Goal: Task Accomplishment & Management: Manage account settings

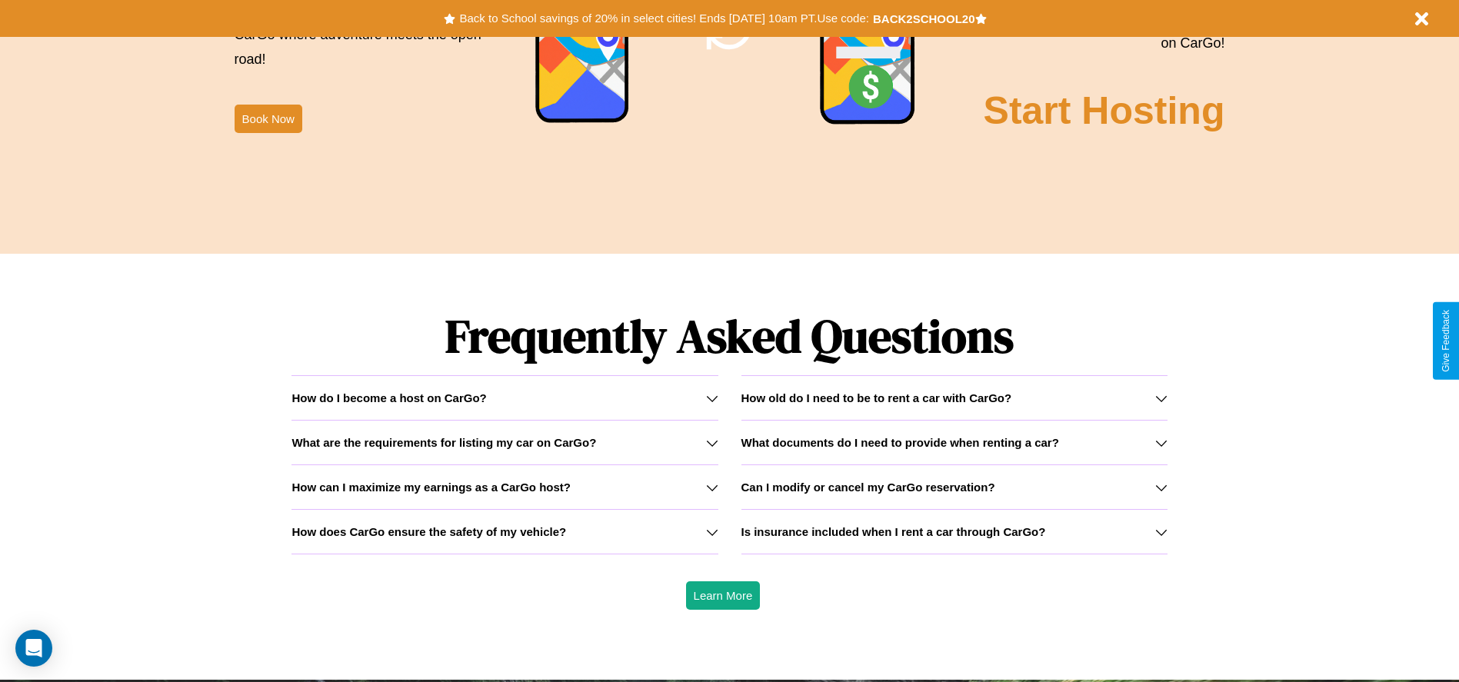
scroll to position [2206, 0]
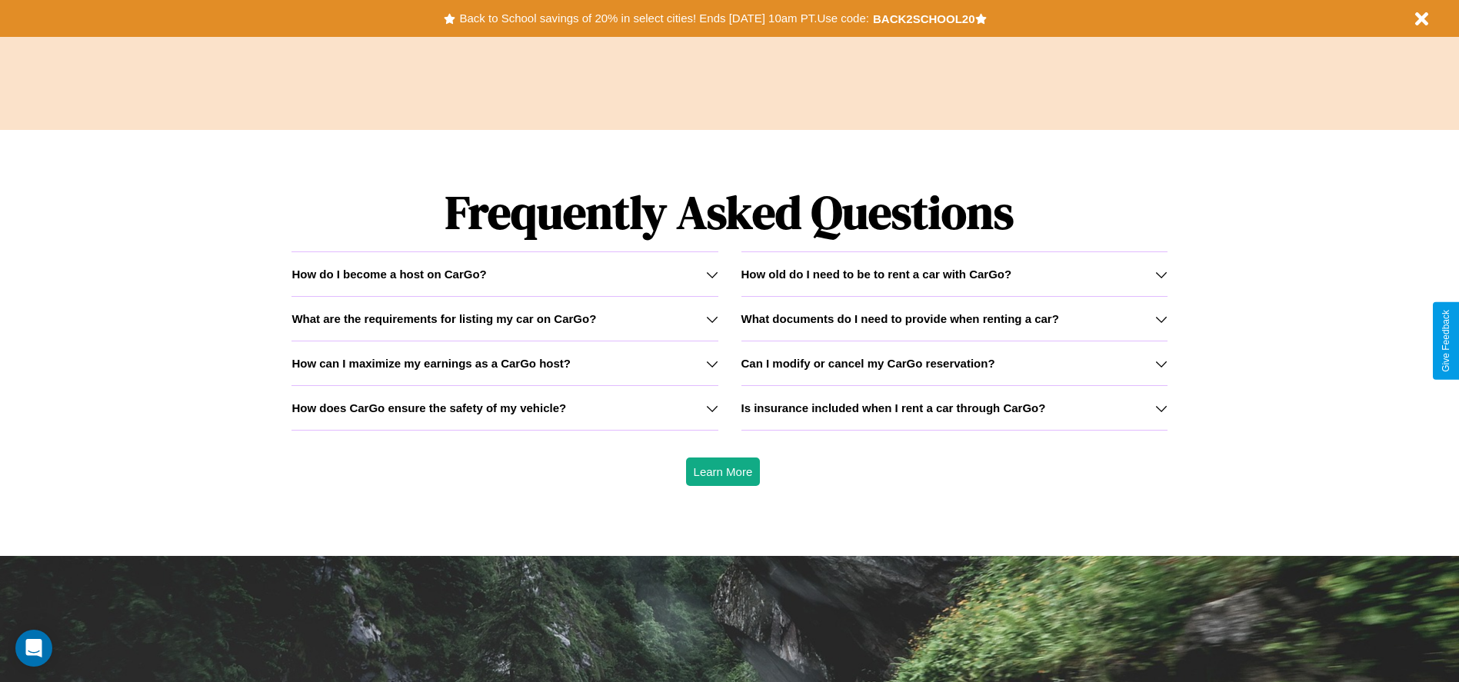
click at [505, 274] on div "How do I become a host on CarGo?" at bounding box center [504, 274] width 426 height 13
click at [711, 274] on icon at bounding box center [712, 274] width 12 height 12
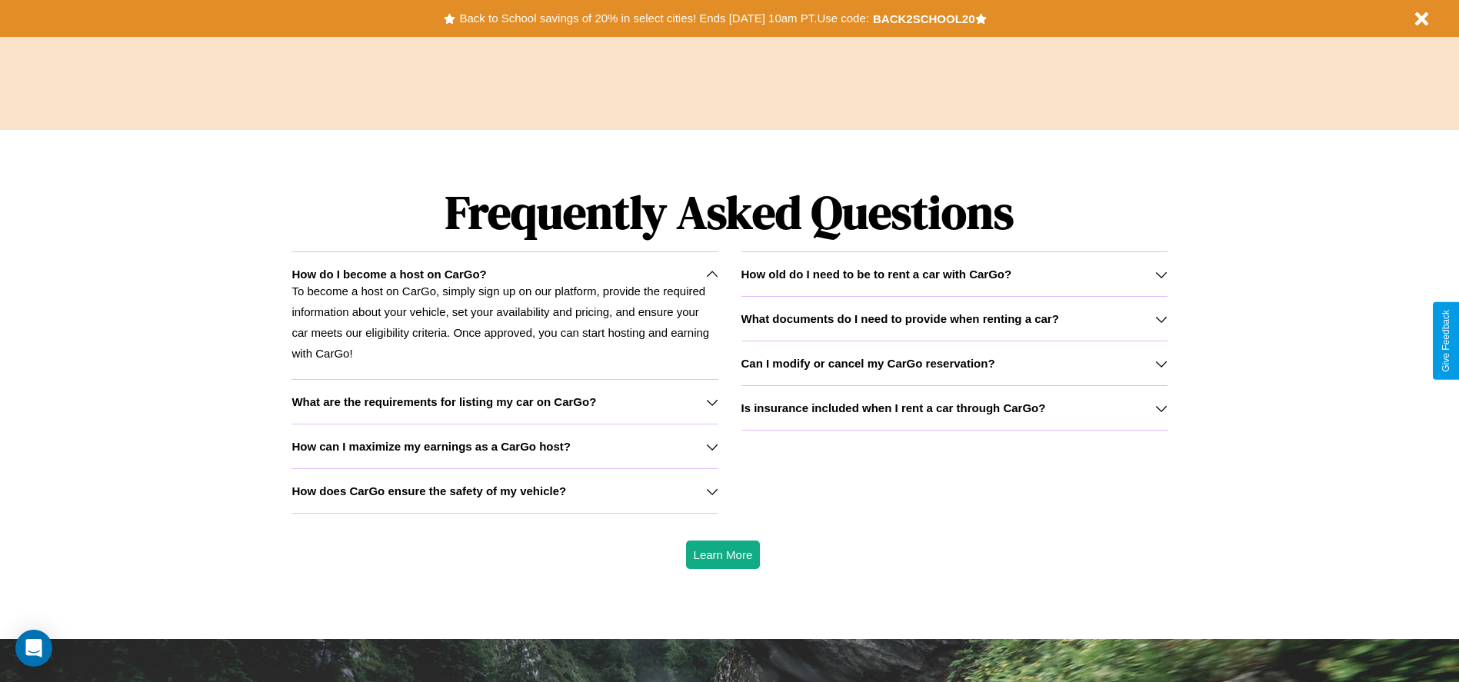
click at [505, 401] on h3 "What are the requirements for listing my car on CarGo?" at bounding box center [443, 401] width 305 height 13
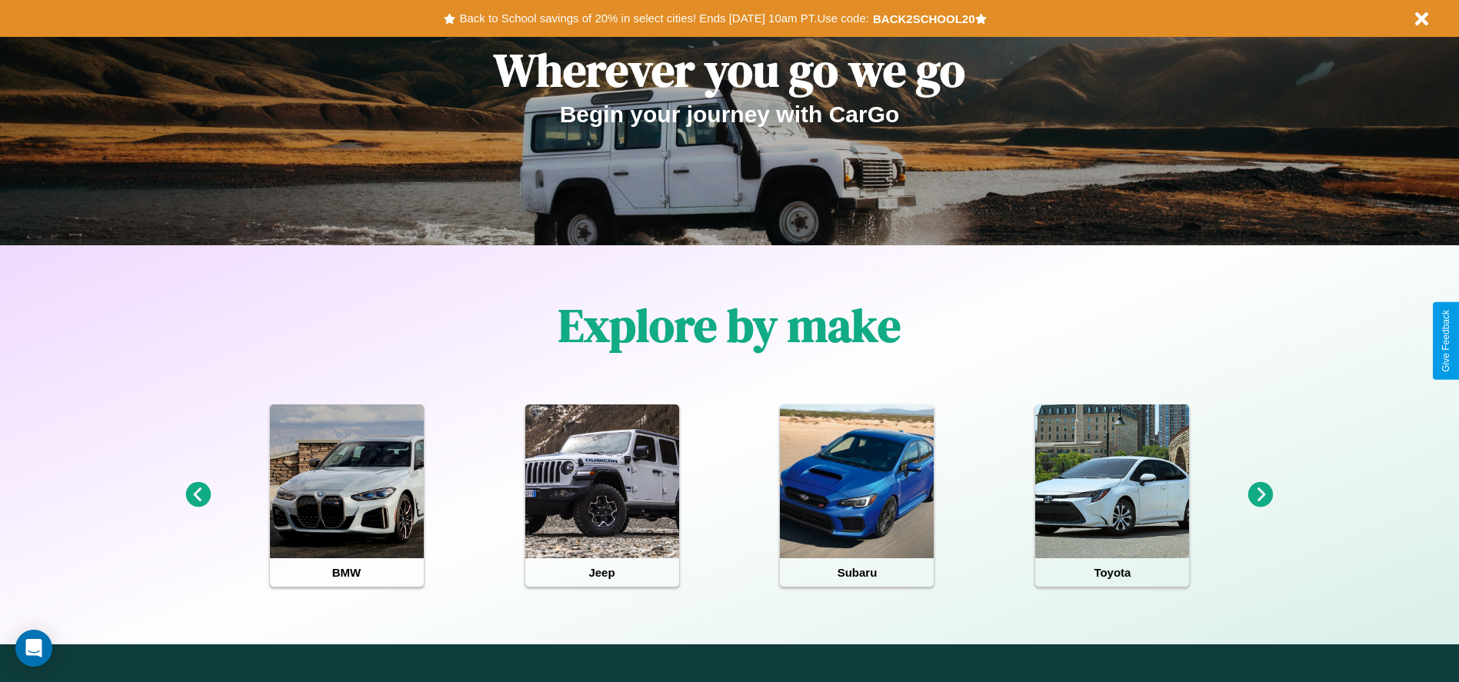
scroll to position [0, 0]
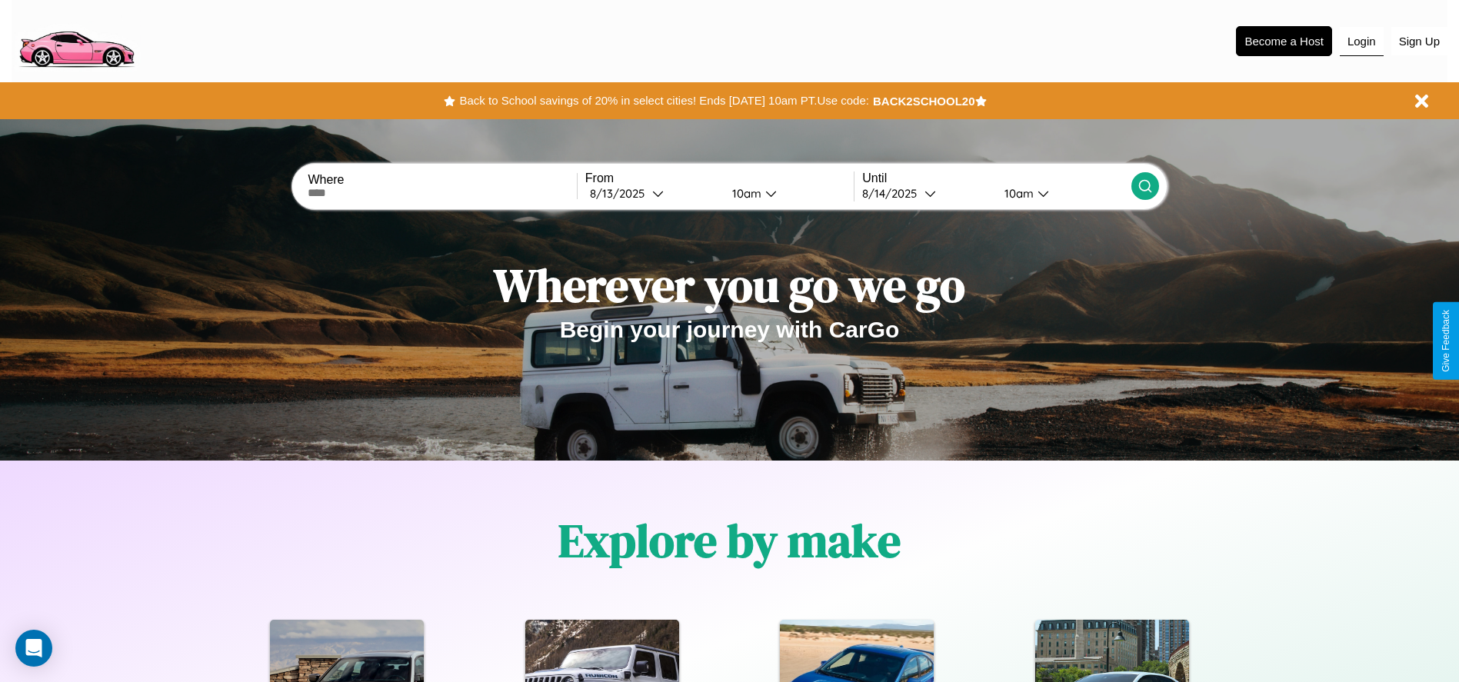
click at [1361, 41] on button "Login" at bounding box center [1362, 41] width 44 height 29
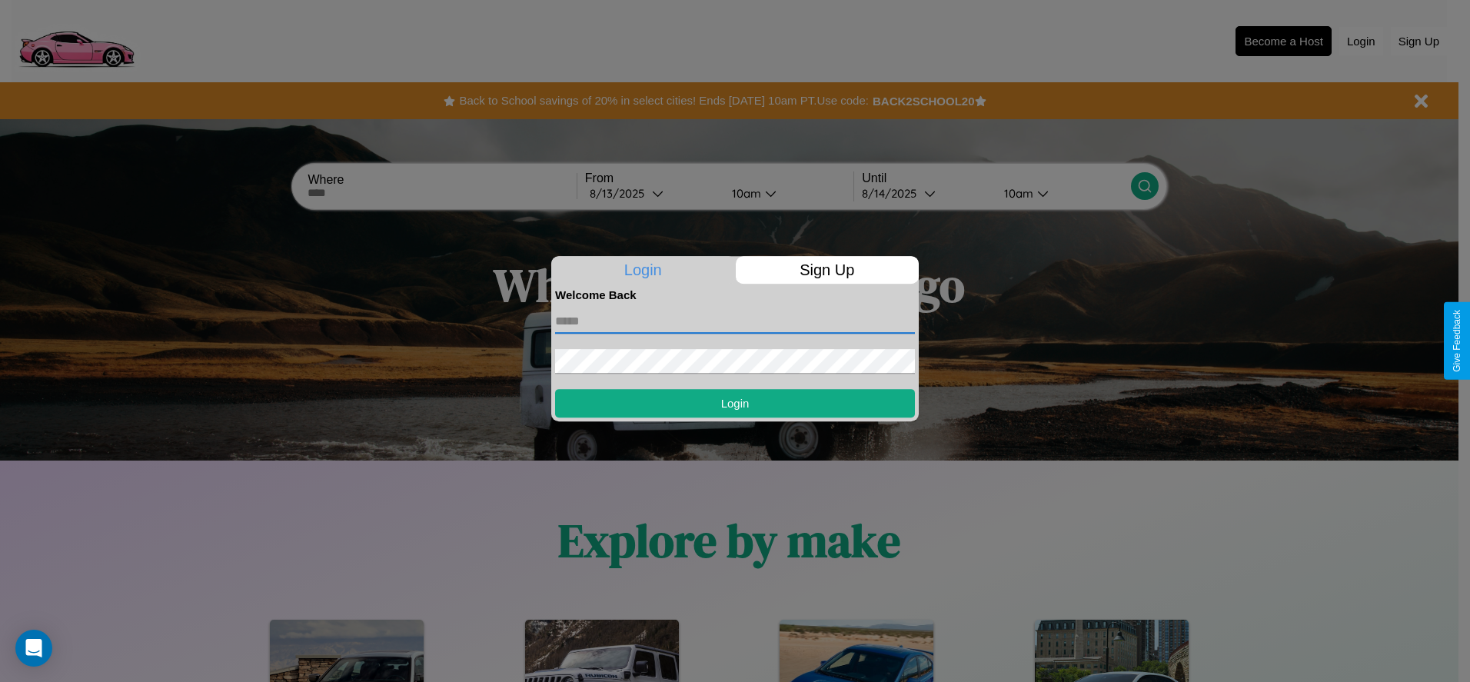
click at [735, 321] on input "text" at bounding box center [735, 321] width 360 height 25
type input "**********"
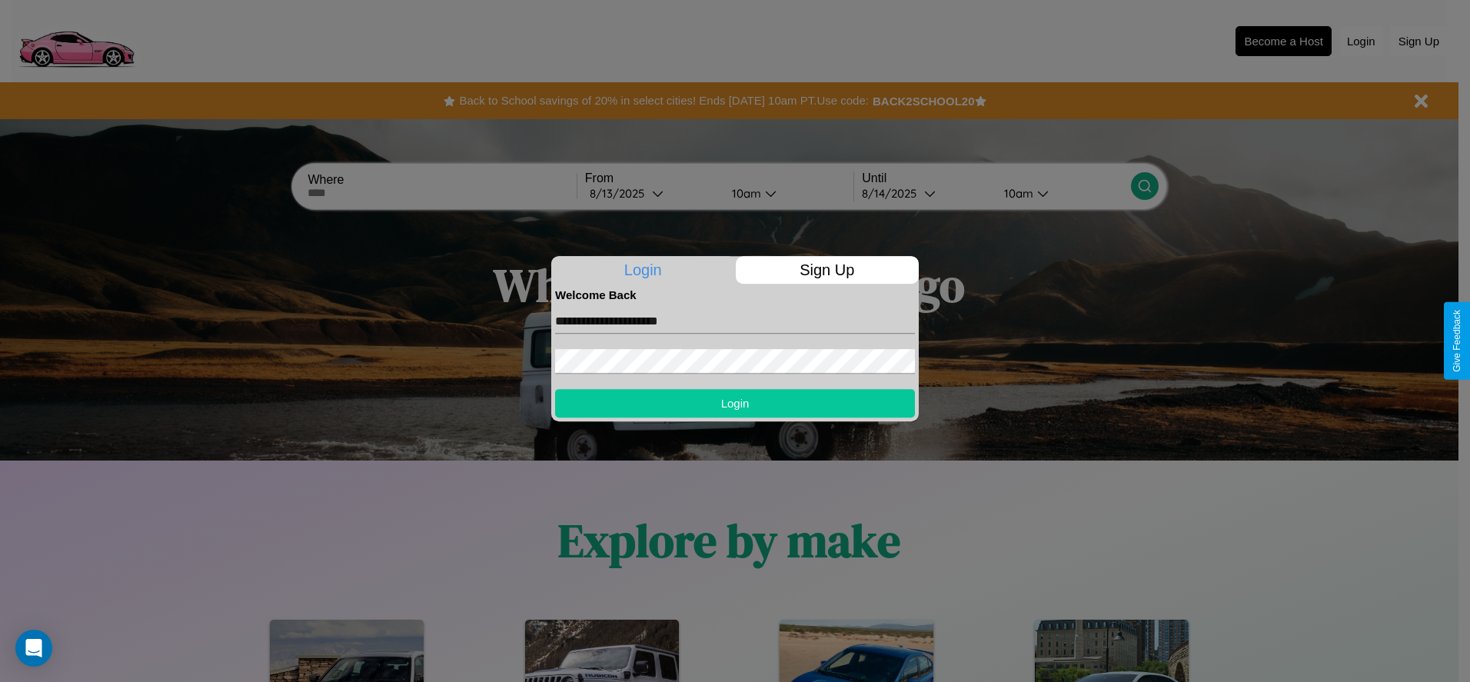
click at [735, 403] on button "Login" at bounding box center [735, 403] width 360 height 28
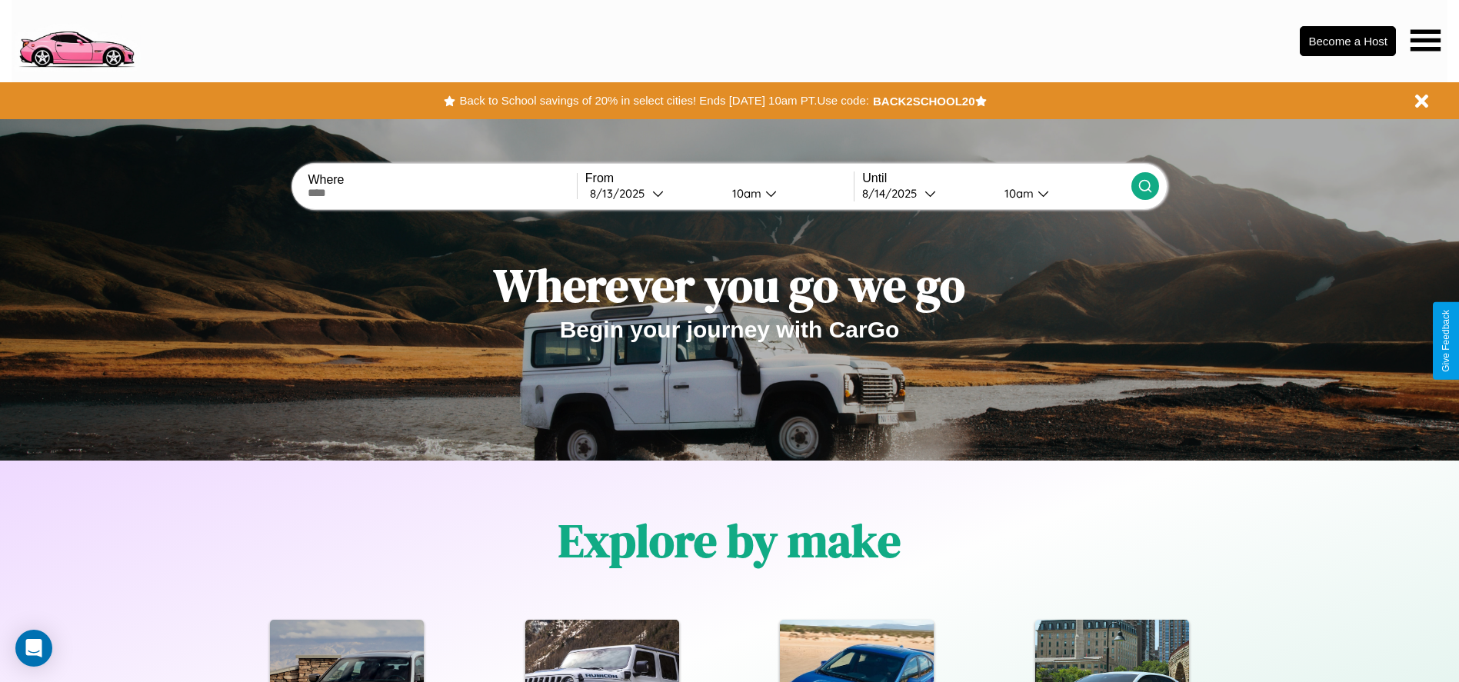
click at [1425, 40] on icon at bounding box center [1425, 40] width 30 height 22
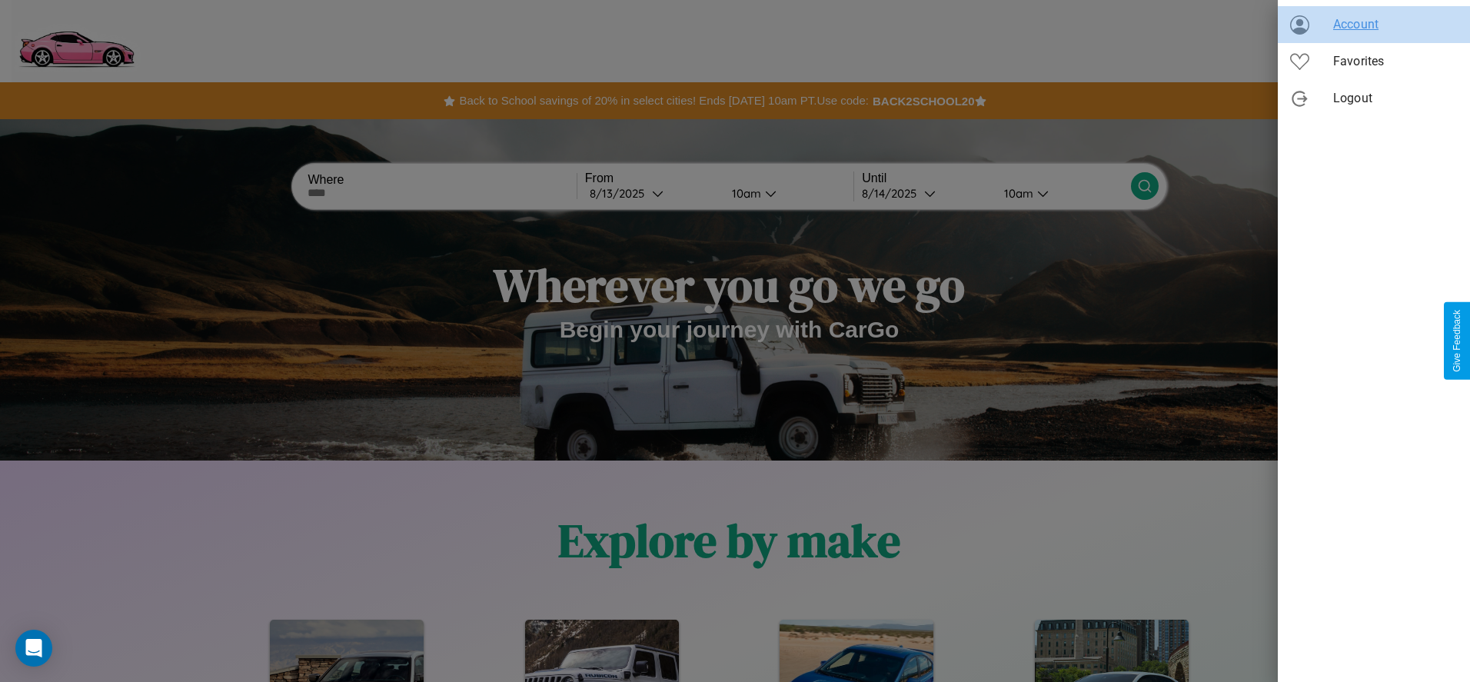
click at [1374, 25] on span "Account" at bounding box center [1396, 24] width 125 height 18
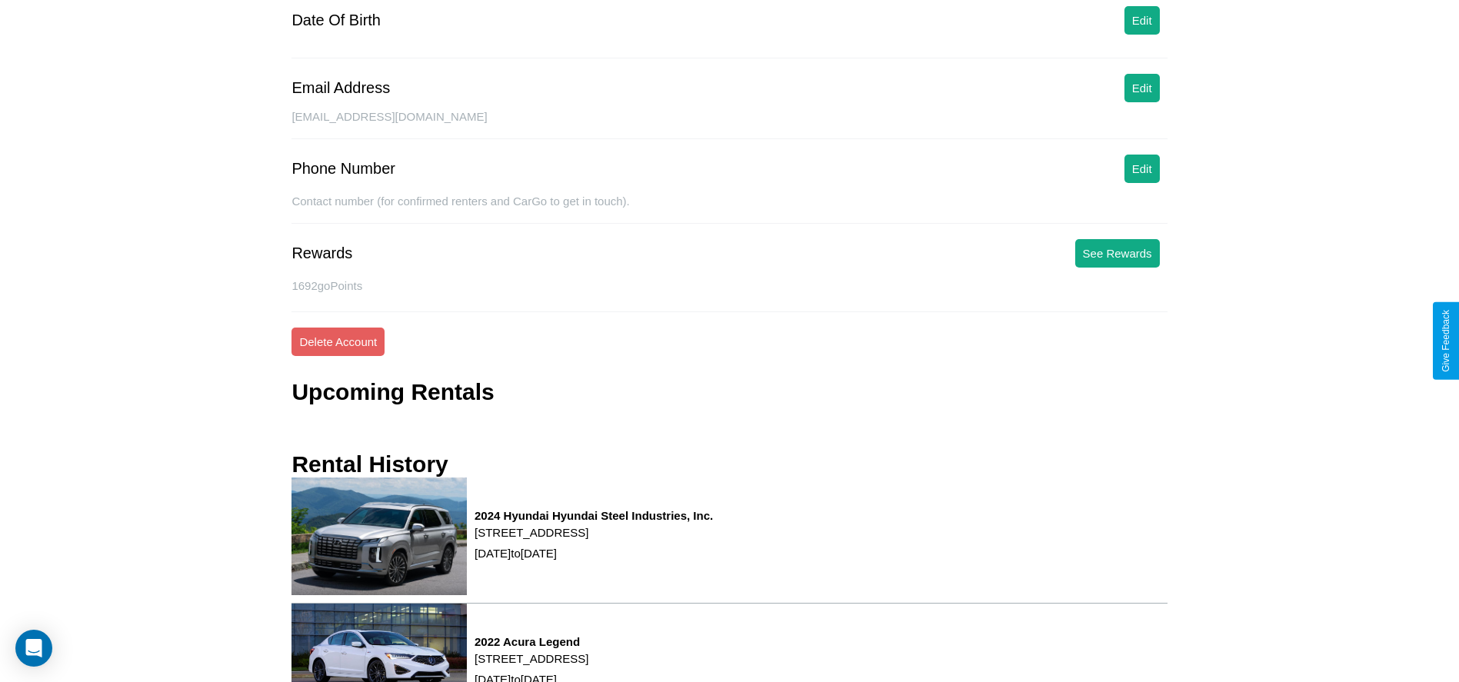
scroll to position [313, 0]
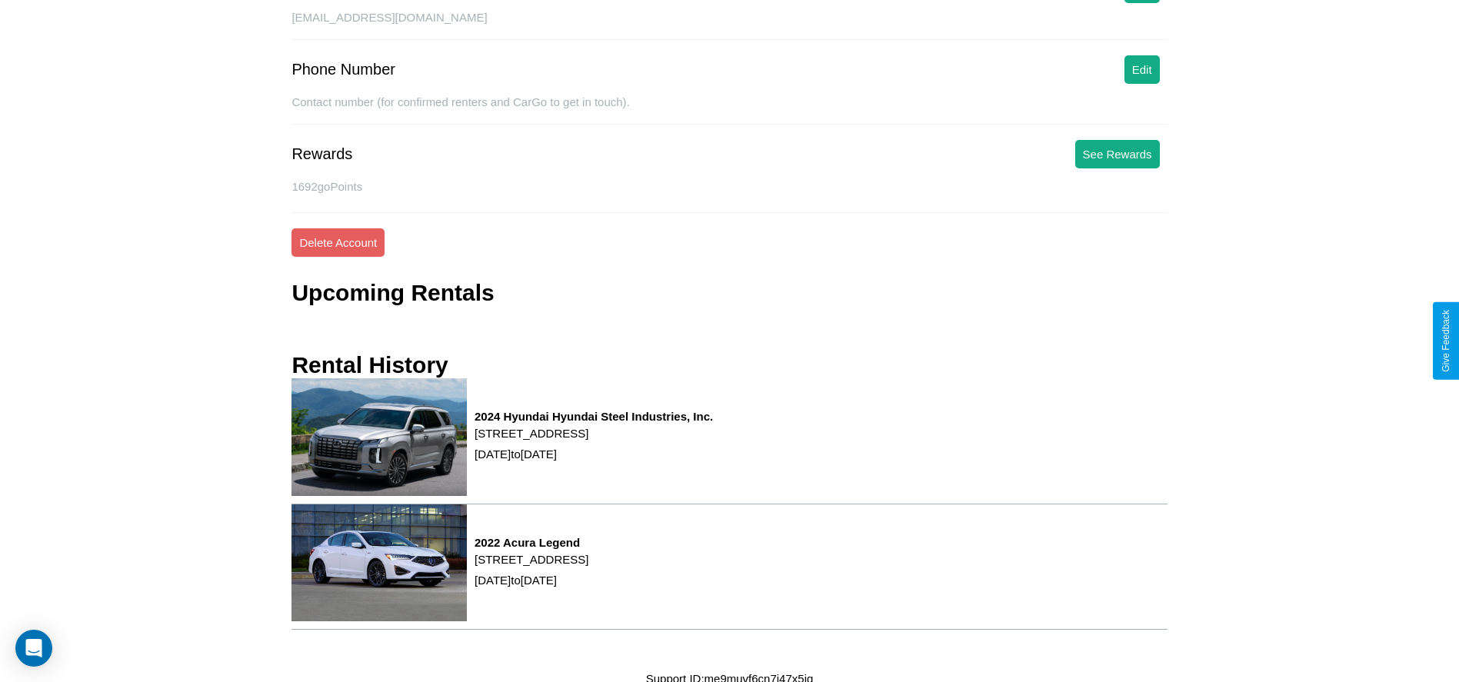
click at [1141, 46] on div "Phone Number Edit Contact number (for confirmed renters and CarGo to get in tou…" at bounding box center [728, 82] width 875 height 85
